Goal: Task Accomplishment & Management: Manage account settings

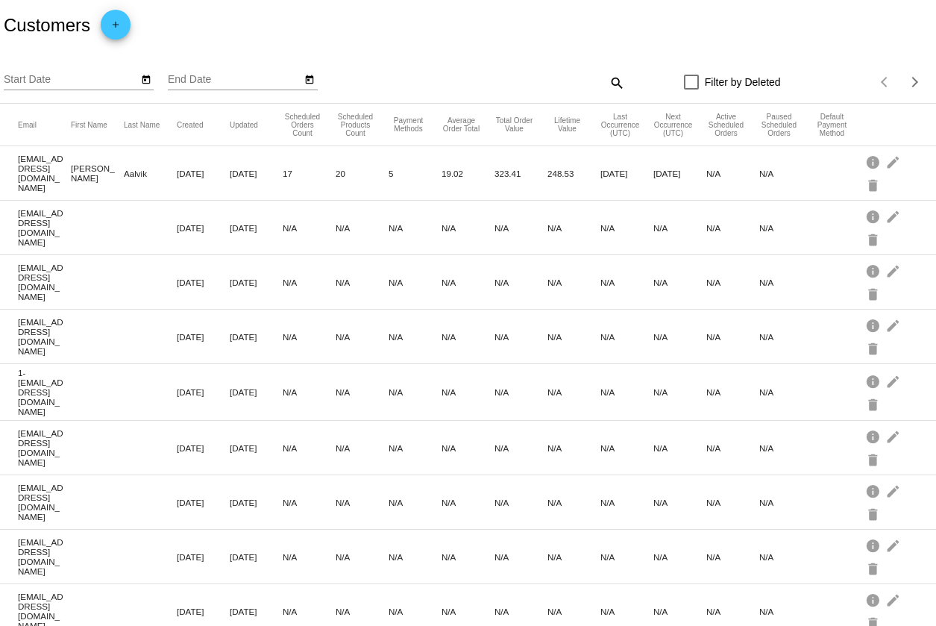
click at [616, 81] on mat-icon "search" at bounding box center [616, 82] width 18 height 23
click at [403, 78] on input "Search" at bounding box center [508, 80] width 233 height 12
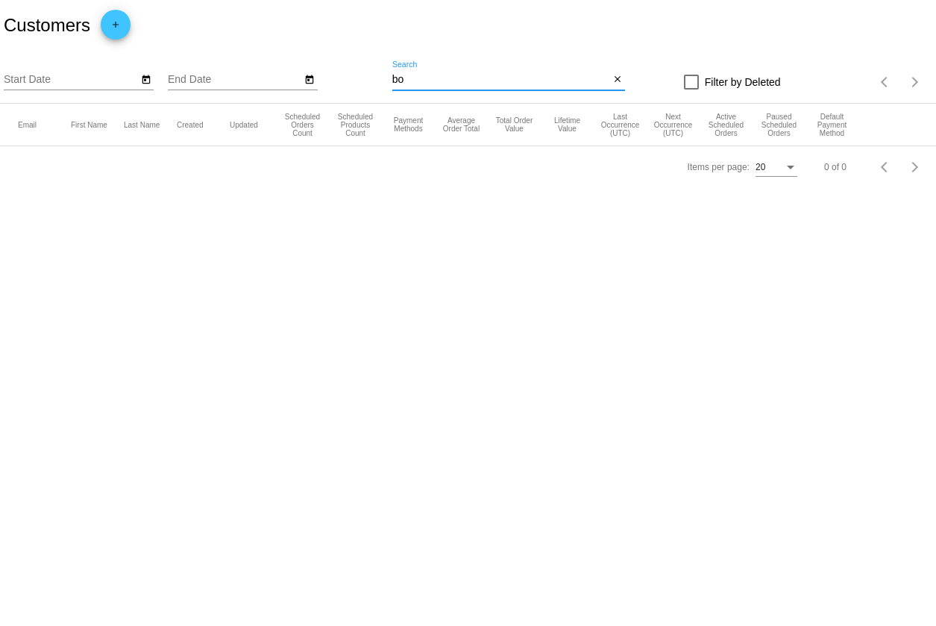
type input "b"
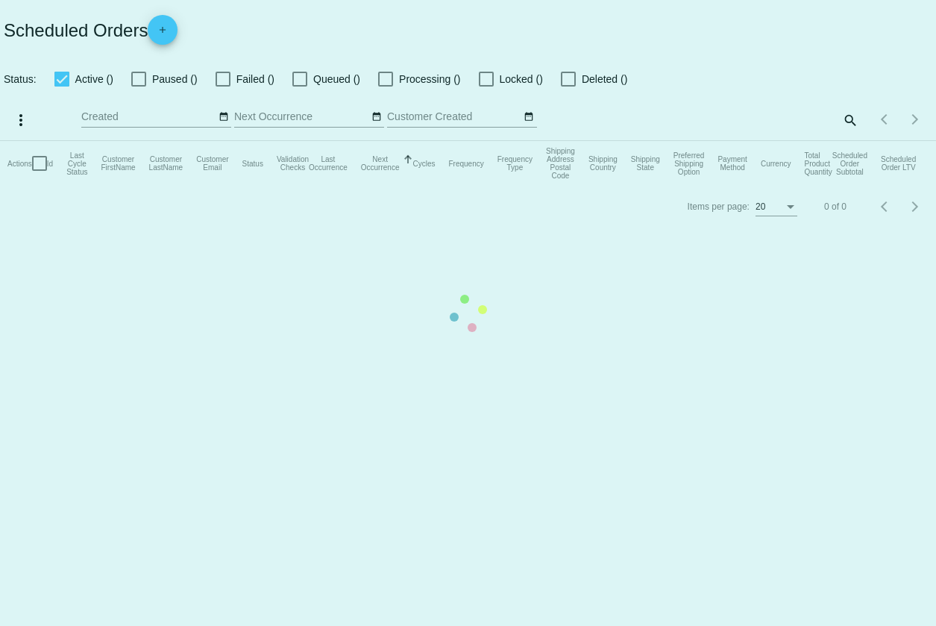
click at [848, 141] on mat-table "Actions Id Last Cycle Status Customer FirstName Customer LastName Customer Emai…" at bounding box center [468, 163] width 936 height 45
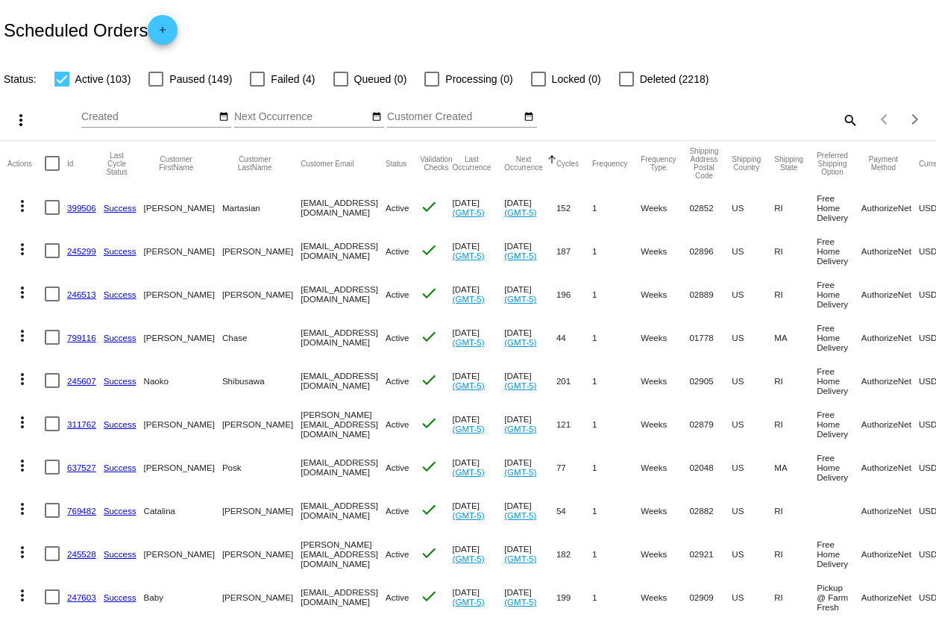
click at [848, 115] on mat-icon "search" at bounding box center [849, 119] width 18 height 23
click at [785, 119] on input "Search" at bounding box center [741, 117] width 233 height 12
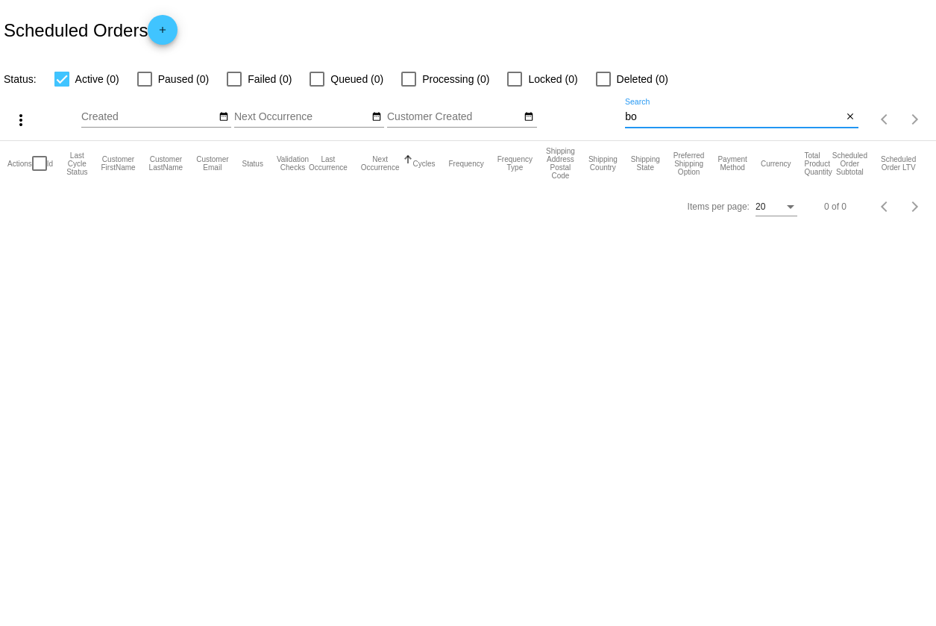
type input "b"
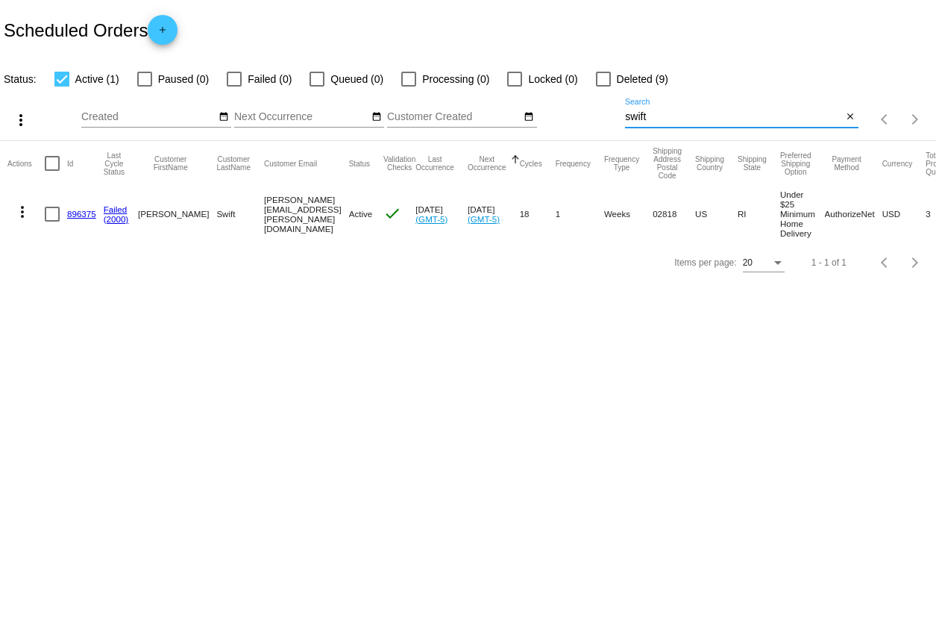
type input "swift"
click at [77, 211] on link "896375" at bounding box center [81, 214] width 29 height 10
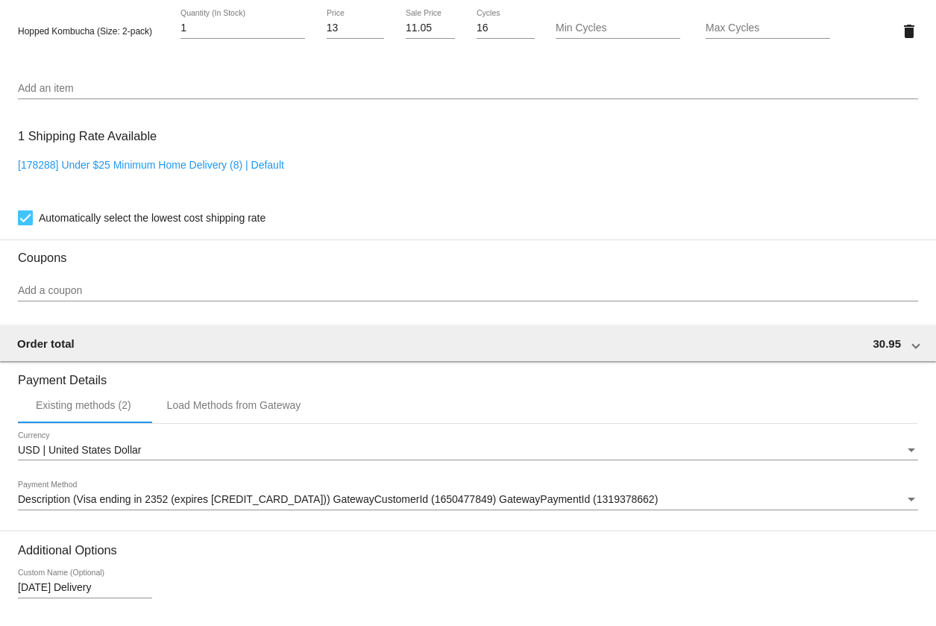
scroll to position [1185, 0]
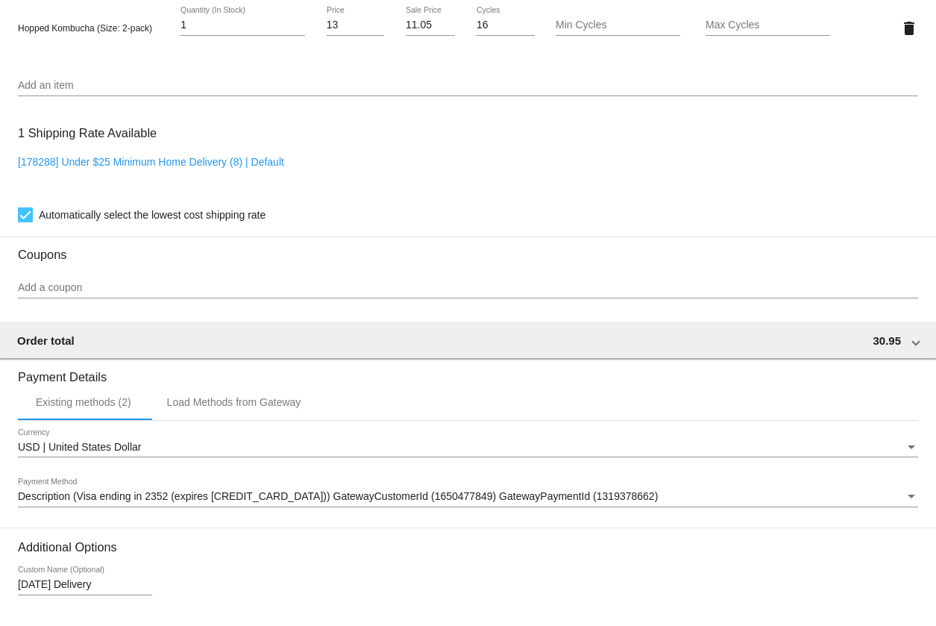
click at [138, 289] on input "Add a coupon" at bounding box center [468, 288] width 900 height 12
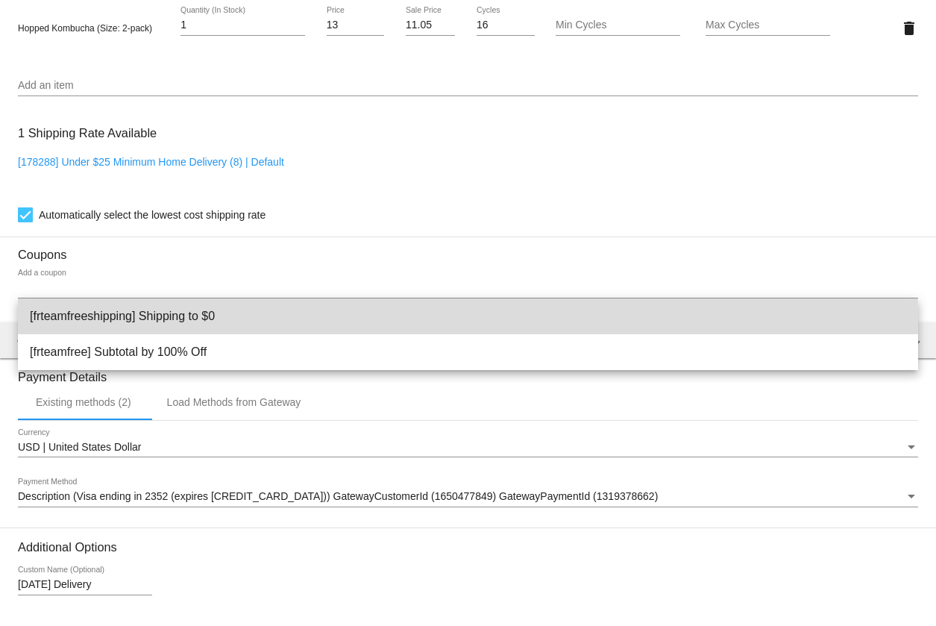
click at [135, 319] on span "[frteamfreeshipping] Shipping to $0" at bounding box center [468, 316] width 876 height 36
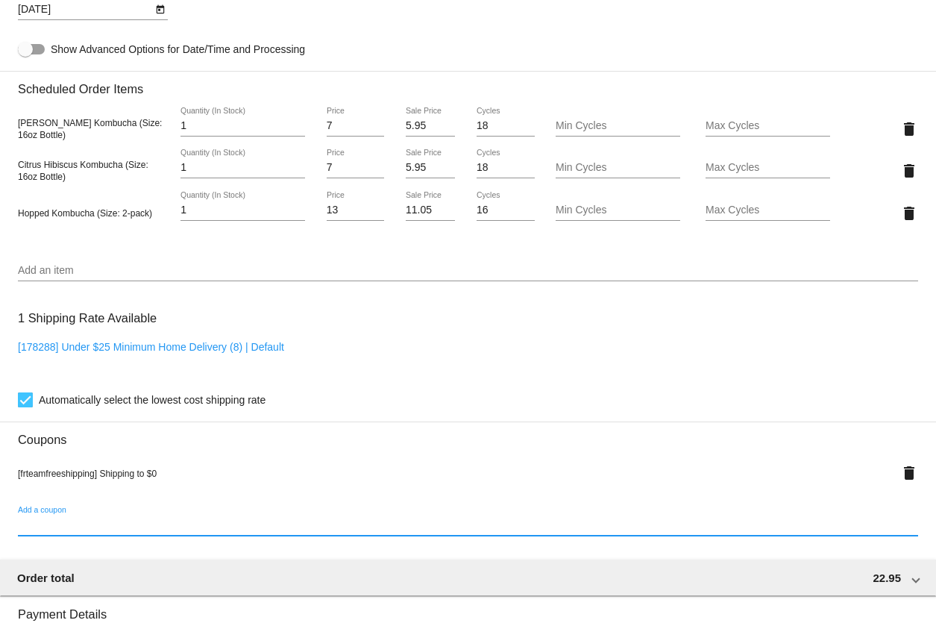
scroll to position [999, 0]
click at [144, 273] on input "Add an item" at bounding box center [468, 272] width 900 height 12
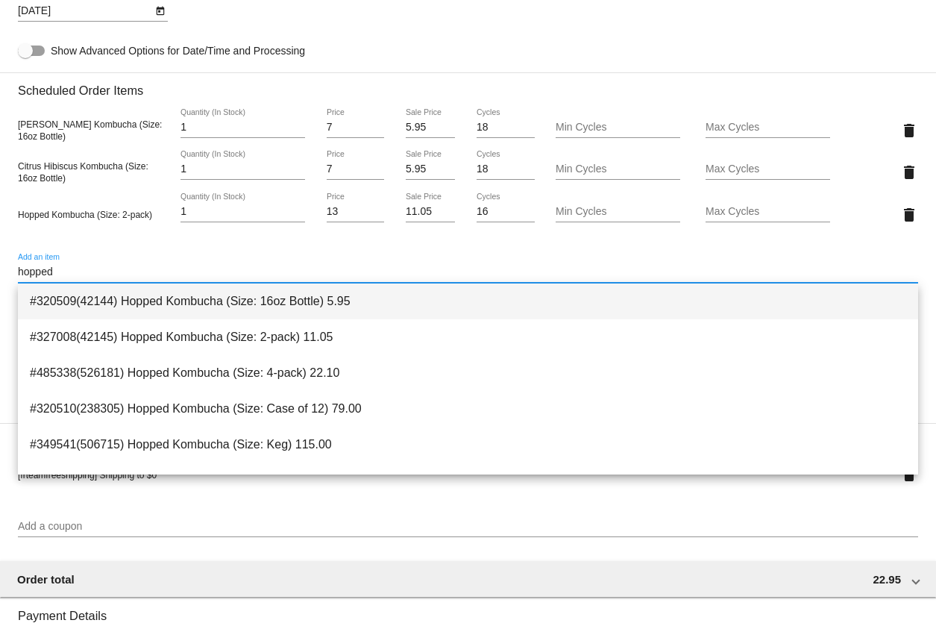
type input "hopped"
click at [202, 291] on span "#320509(42144) Hopped Kombucha (Size: 16oz Bottle) 5.95" at bounding box center [468, 301] width 876 height 36
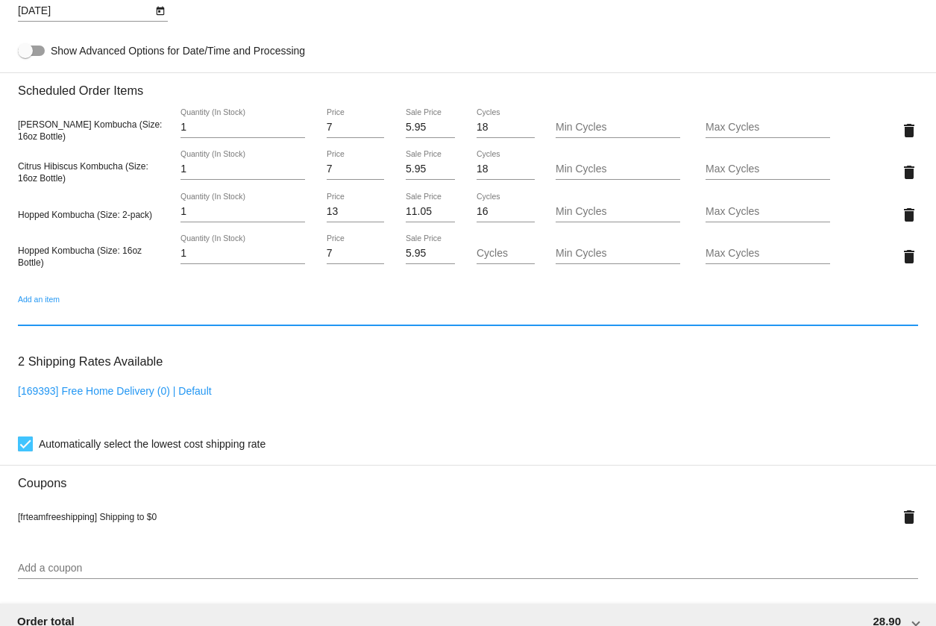
type input "2"
click at [300, 251] on input "2" at bounding box center [242, 254] width 125 height 12
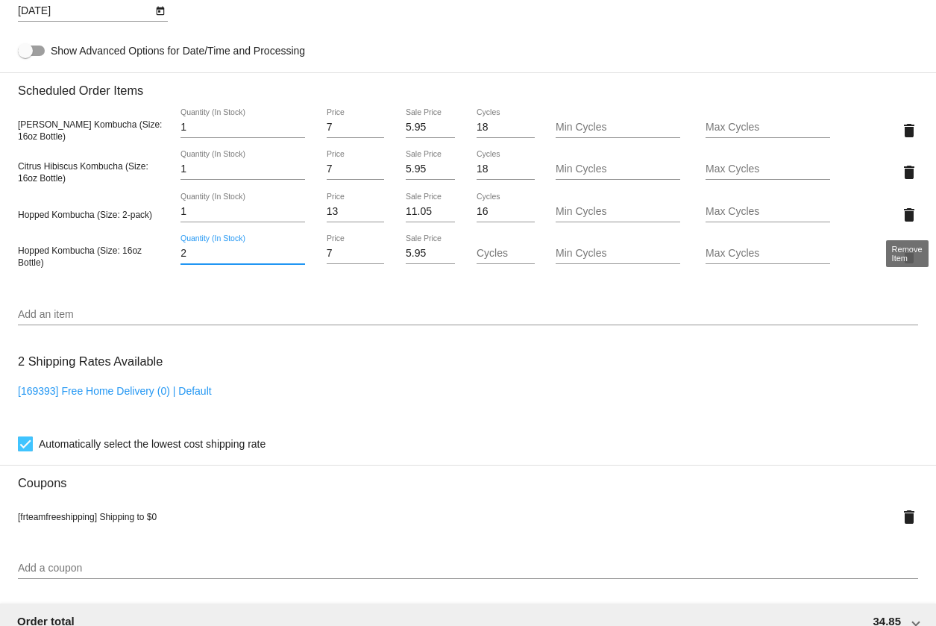
click at [904, 210] on mat-icon "delete" at bounding box center [909, 215] width 18 height 18
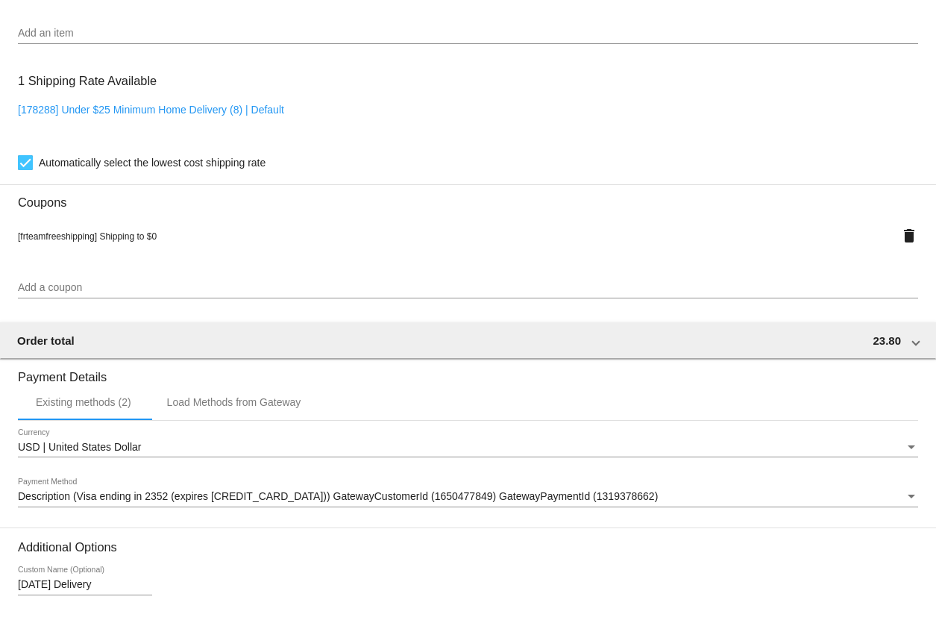
scroll to position [1234, 0]
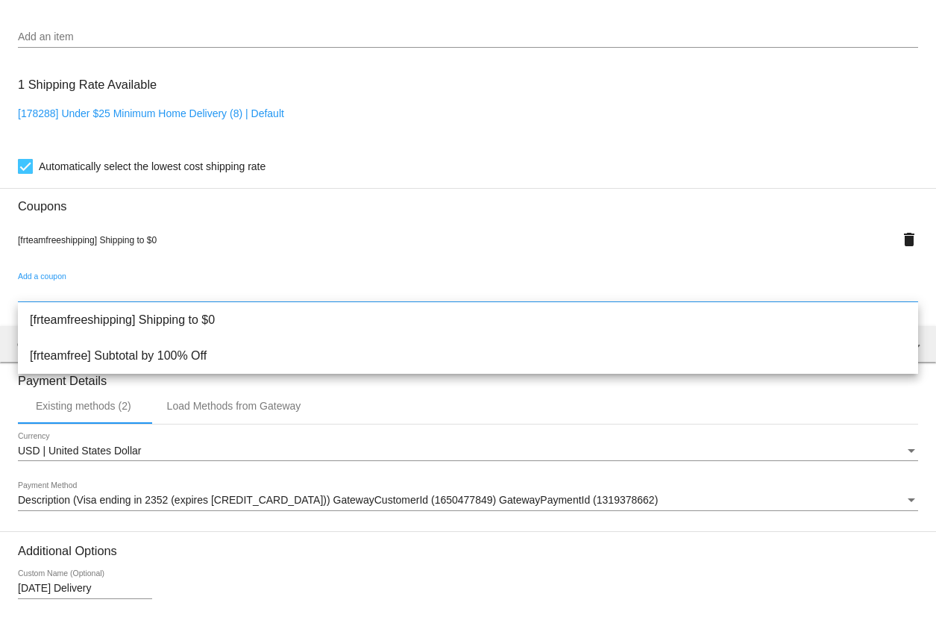
click at [104, 287] on input "Add a coupon" at bounding box center [468, 292] width 900 height 12
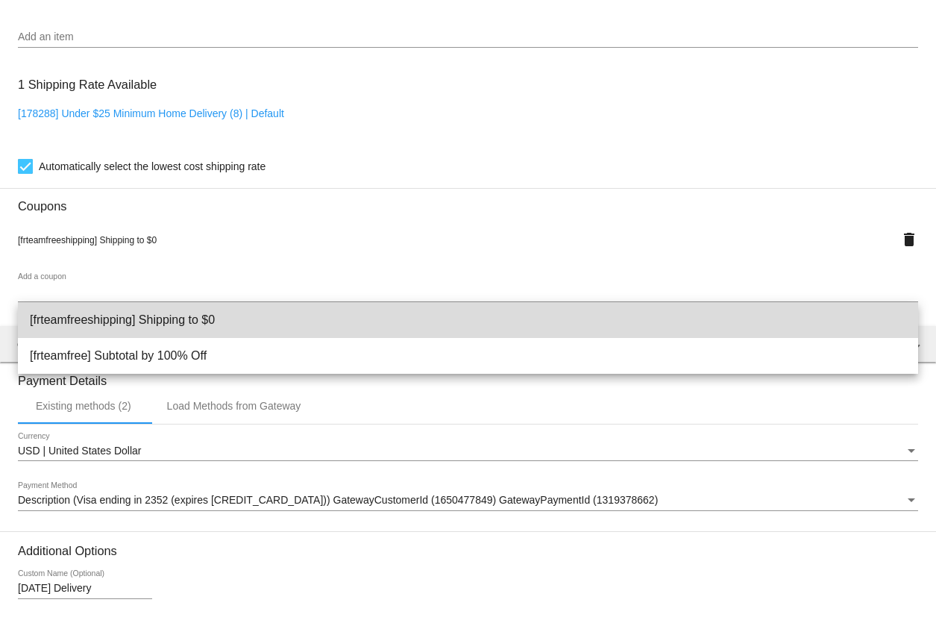
click at [133, 309] on span "[frteamfreeshipping] Shipping to $0" at bounding box center [468, 320] width 876 height 36
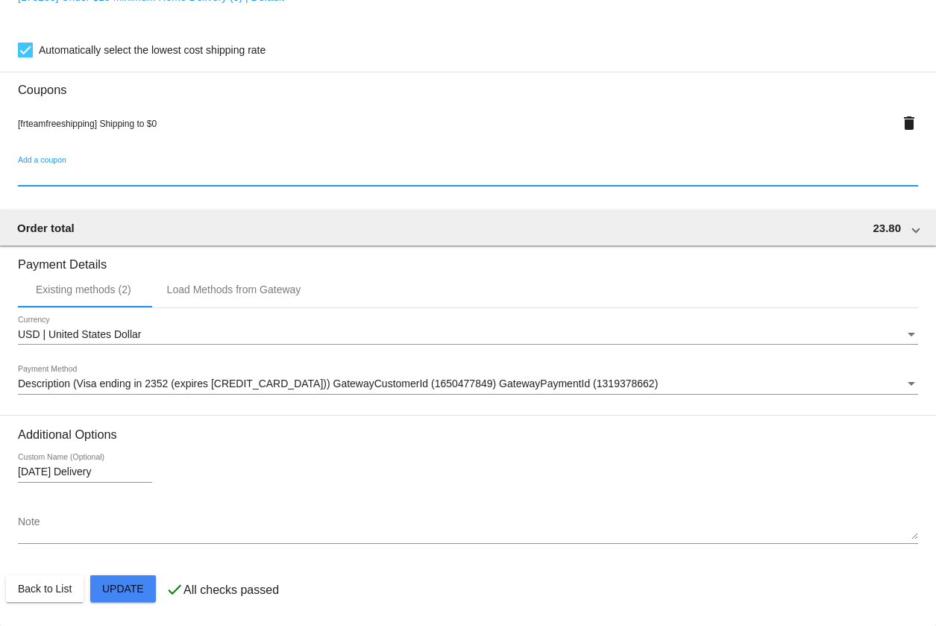
scroll to position [1352, 0]
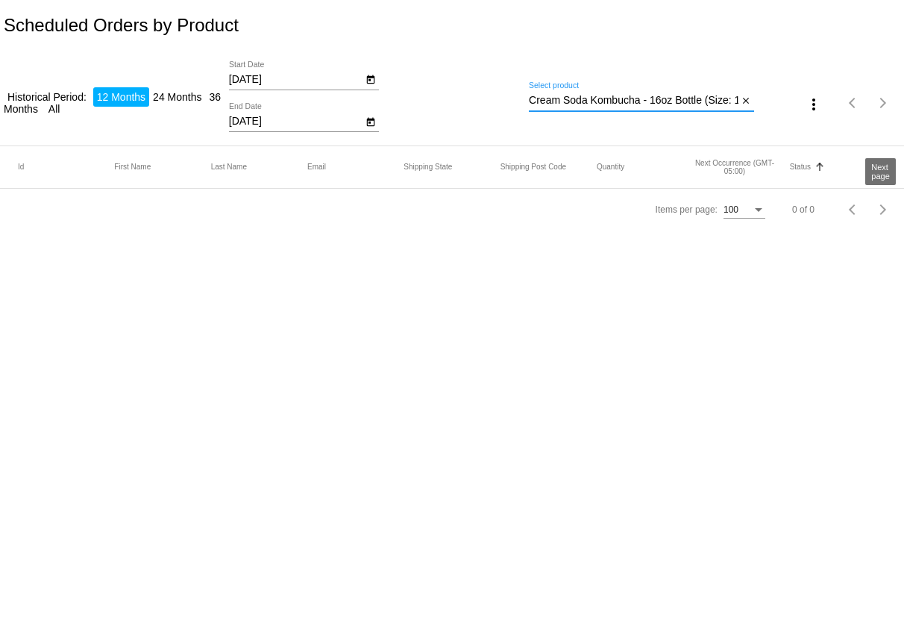
scroll to position [0, 54]
click at [746, 101] on mat-icon "close" at bounding box center [745, 101] width 10 height 12
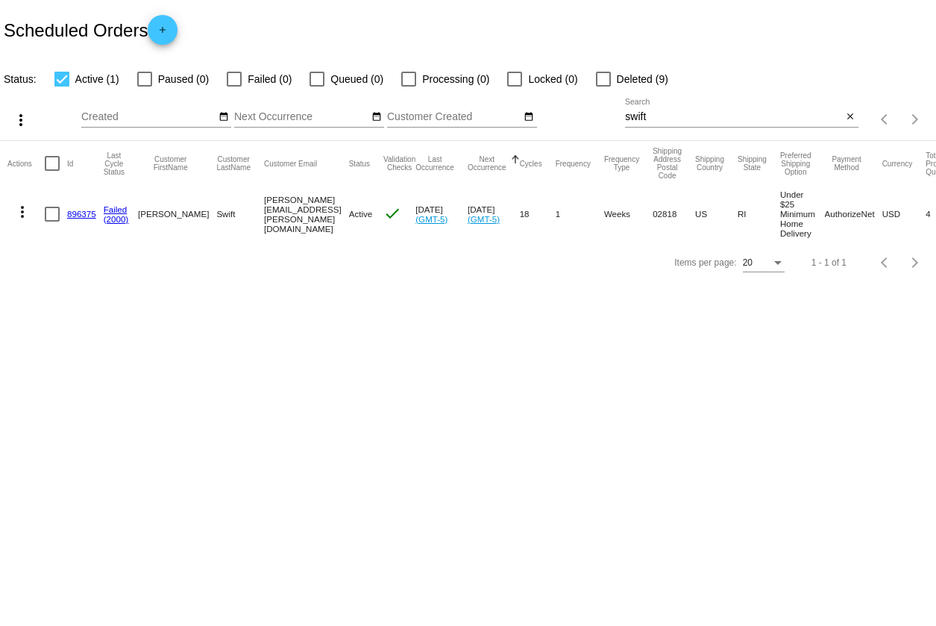
click at [71, 212] on link "896375" at bounding box center [81, 214] width 29 height 10
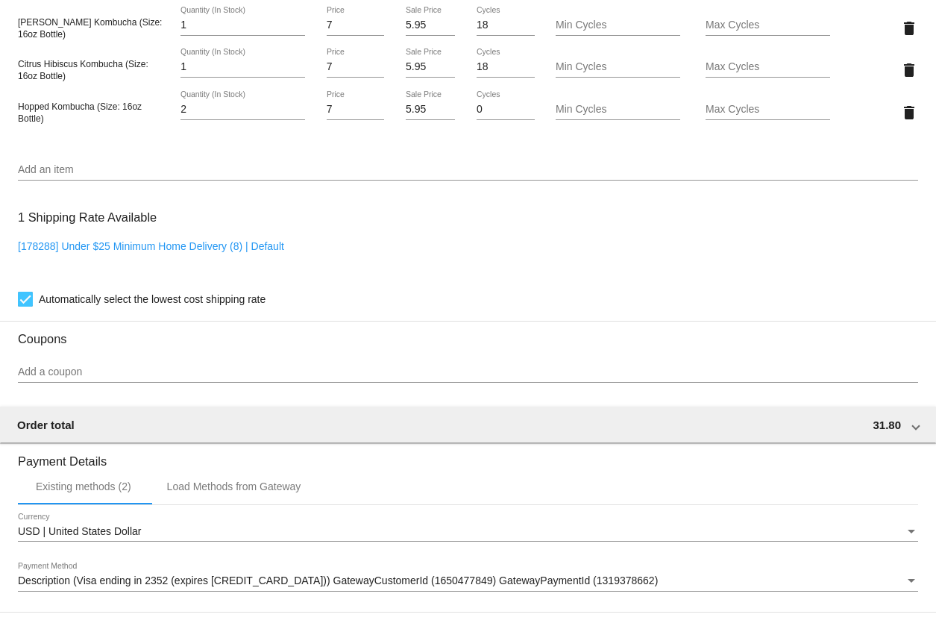
scroll to position [1104, 0]
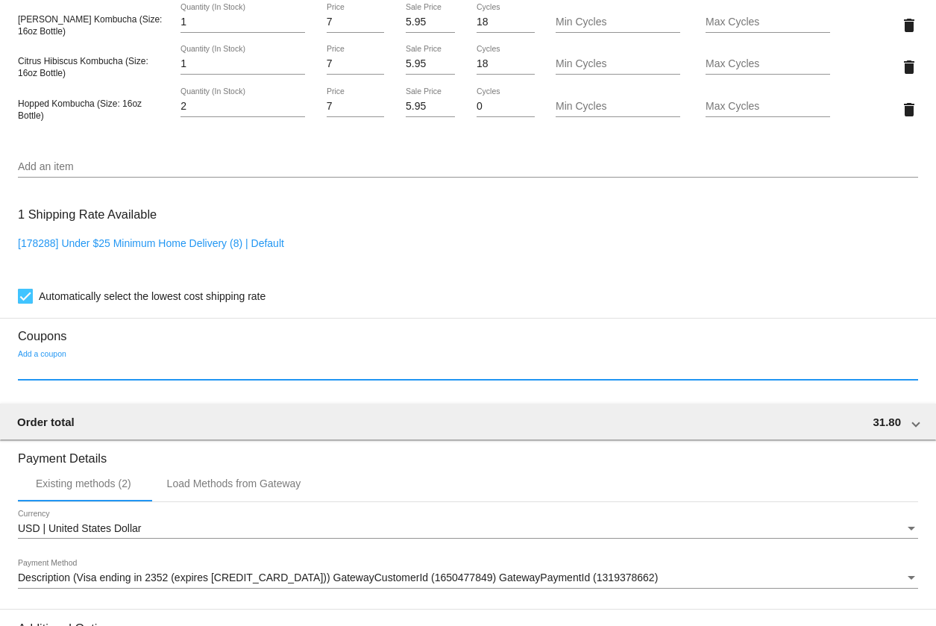
click at [154, 363] on input "Add a coupon" at bounding box center [468, 369] width 900 height 12
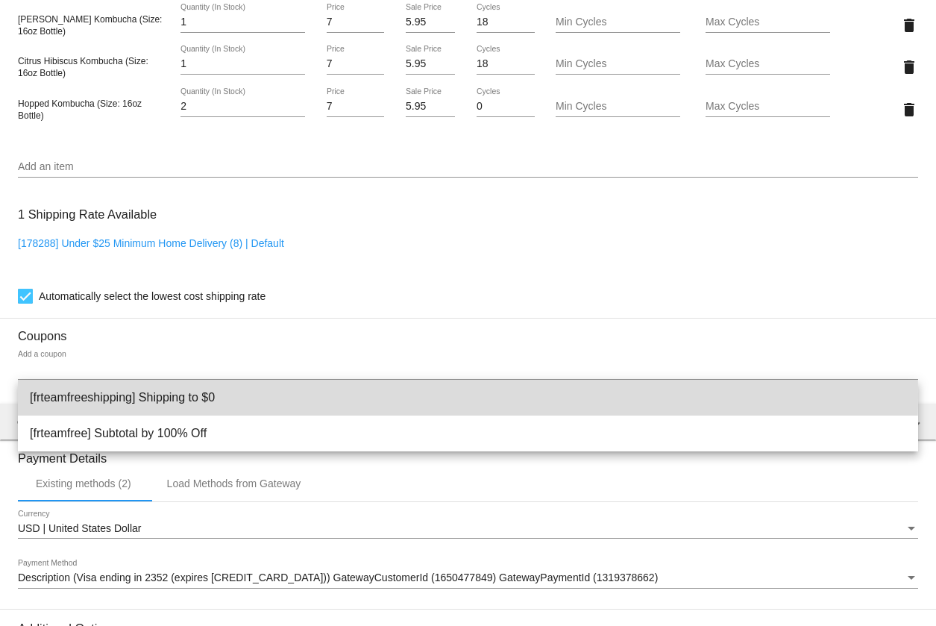
drag, startPoint x: 134, startPoint y: 396, endPoint x: 35, endPoint y: 400, distance: 99.2
click at [35, 400] on span "[frteamfreeshipping] Shipping to $0" at bounding box center [468, 397] width 876 height 36
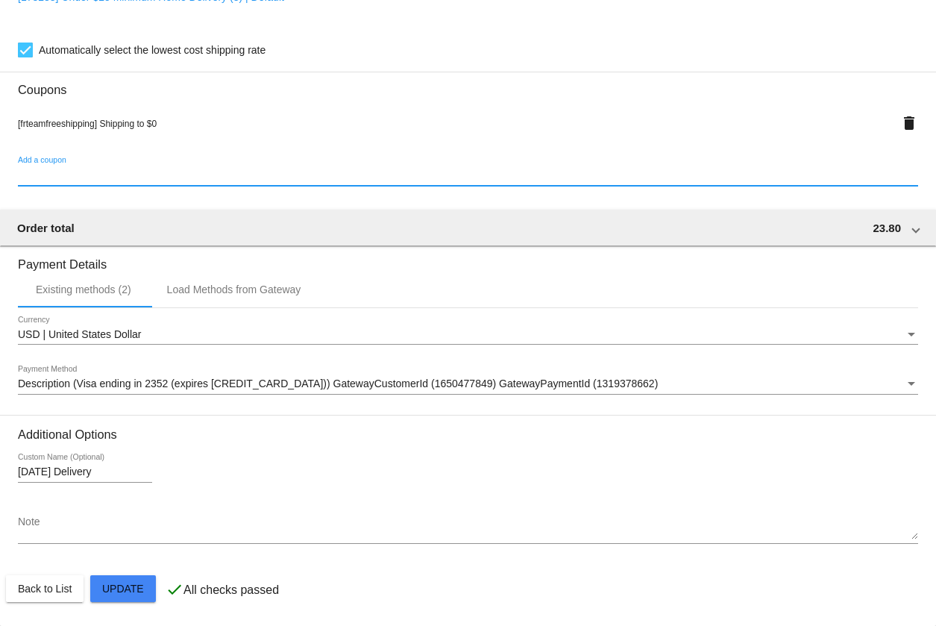
scroll to position [1352, 0]
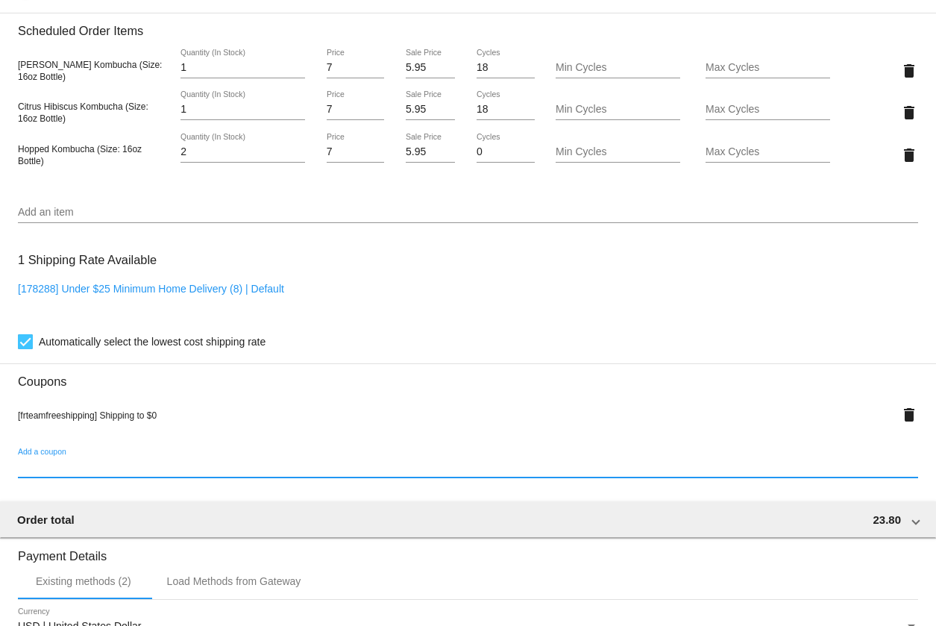
scroll to position [1078, 0]
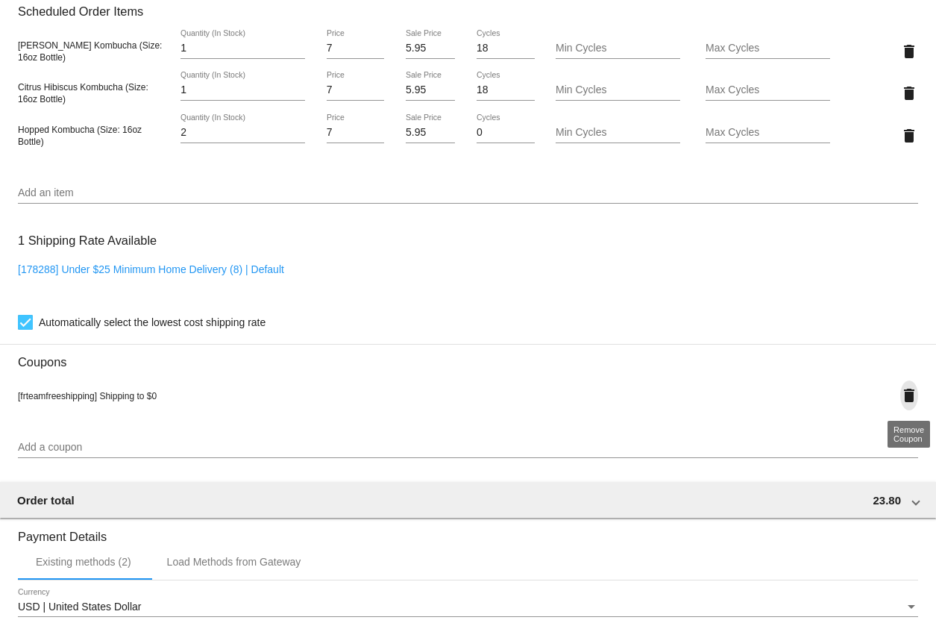
click at [905, 396] on mat-icon "delete" at bounding box center [909, 395] width 18 height 18
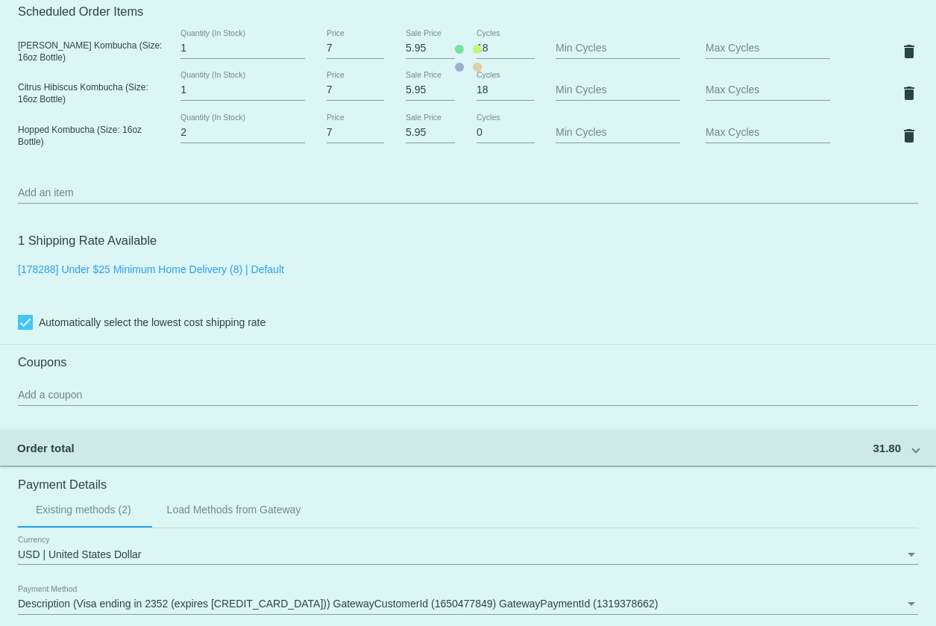
click at [376, 394] on mat-card "Customer 910803: Bob Swift robert.swift@cox.net Customer Shipping Enter Shippin…" at bounding box center [468, 57] width 936 height 1575
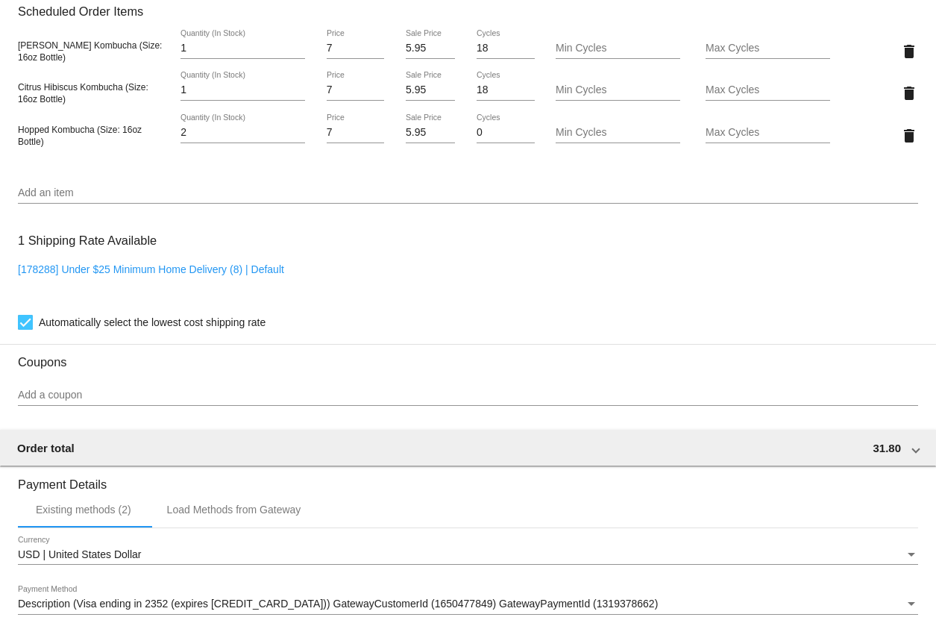
click at [376, 394] on input "Add a coupon" at bounding box center [468, 395] width 900 height 12
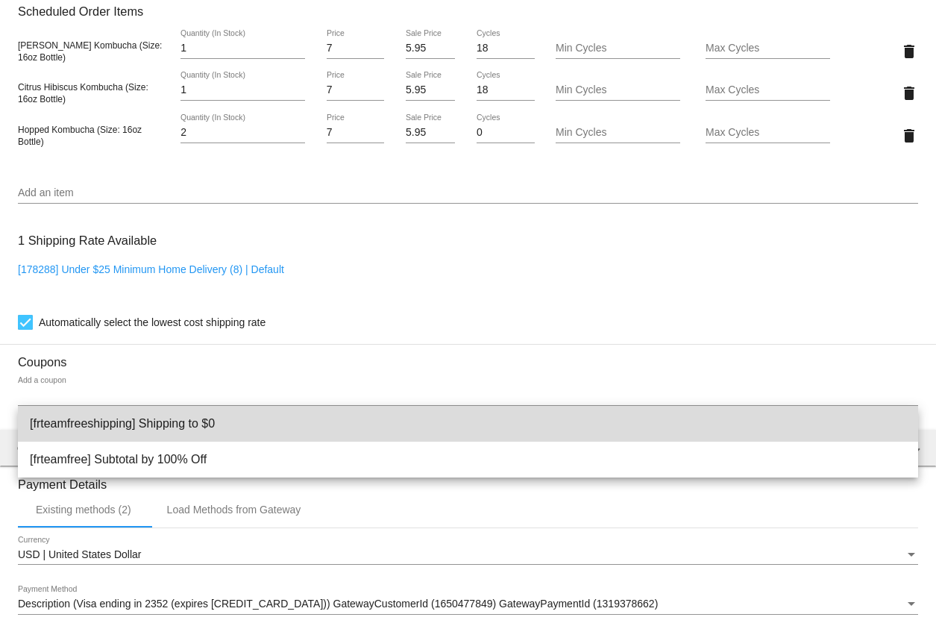
click at [324, 418] on span "[frteamfreeshipping] Shipping to $0" at bounding box center [468, 424] width 876 height 36
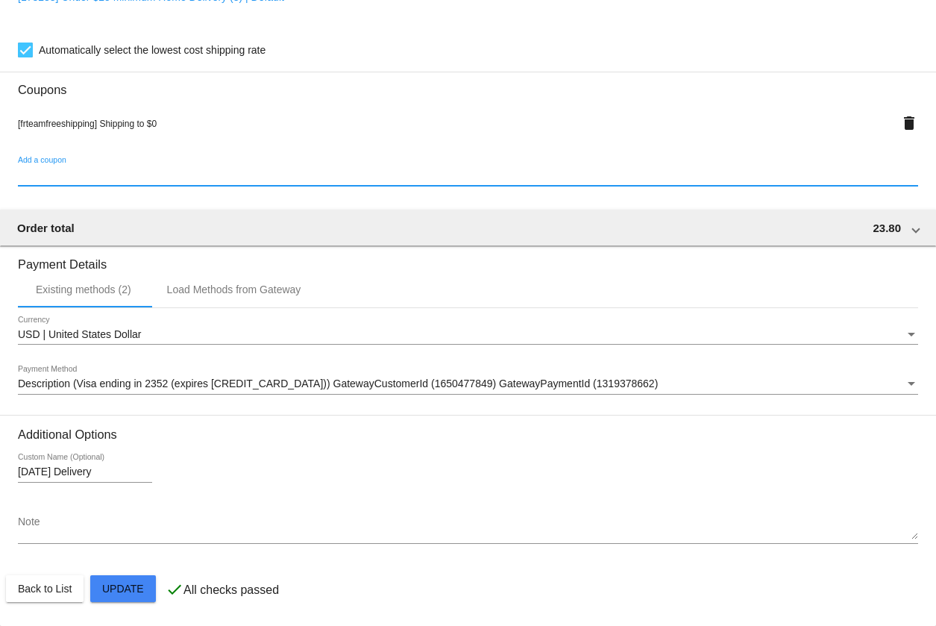
scroll to position [1352, 0]
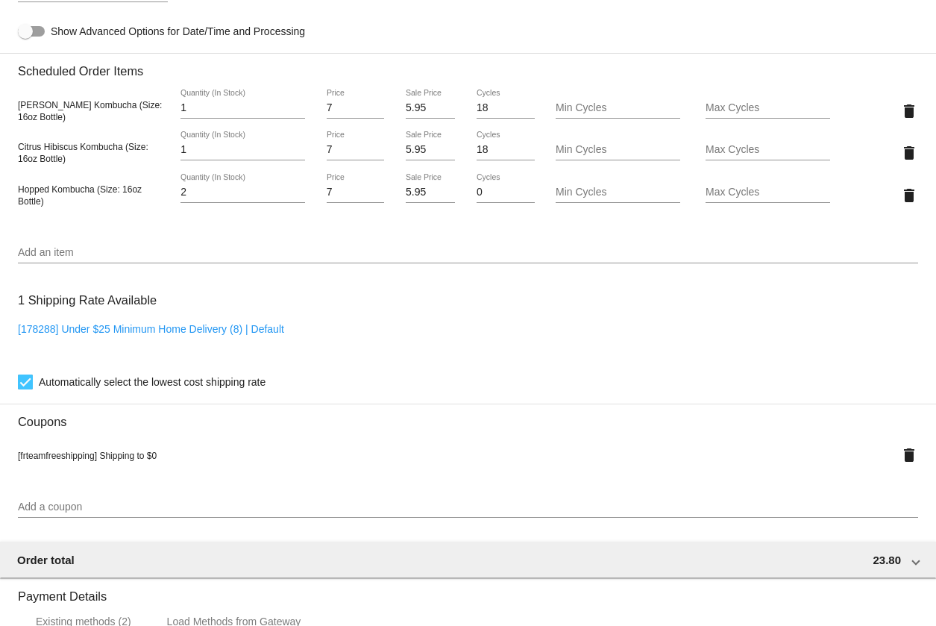
scroll to position [1012, 0]
